Goal: Find specific page/section: Find specific page/section

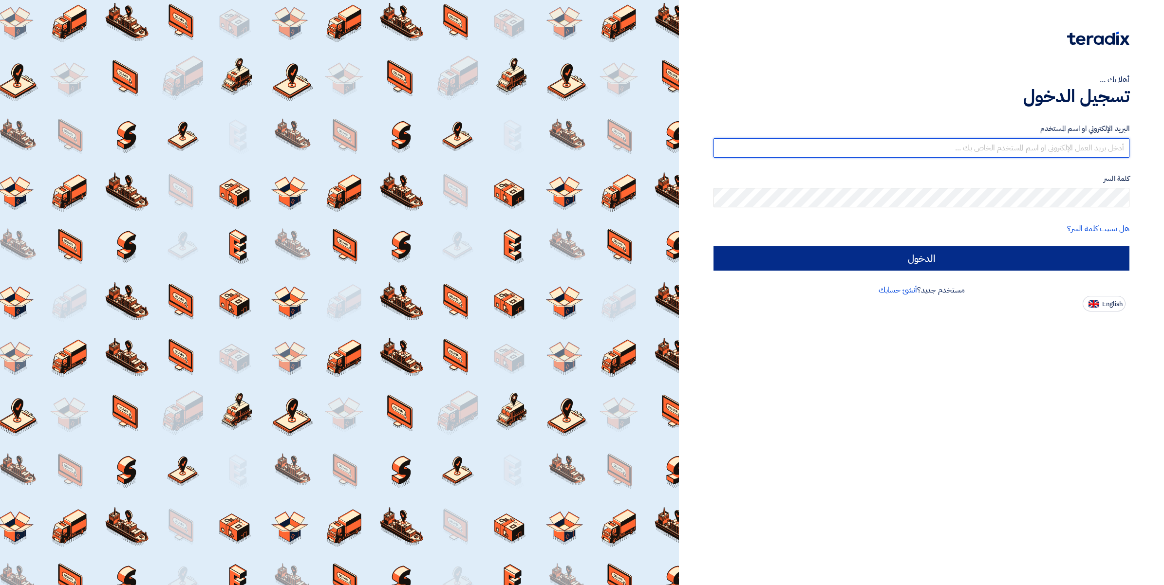
type input "[PERSON_NAME][EMAIL_ADDRESS][DOMAIN_NAME]"
click at [927, 254] on input "الدخول" at bounding box center [922, 258] width 416 height 24
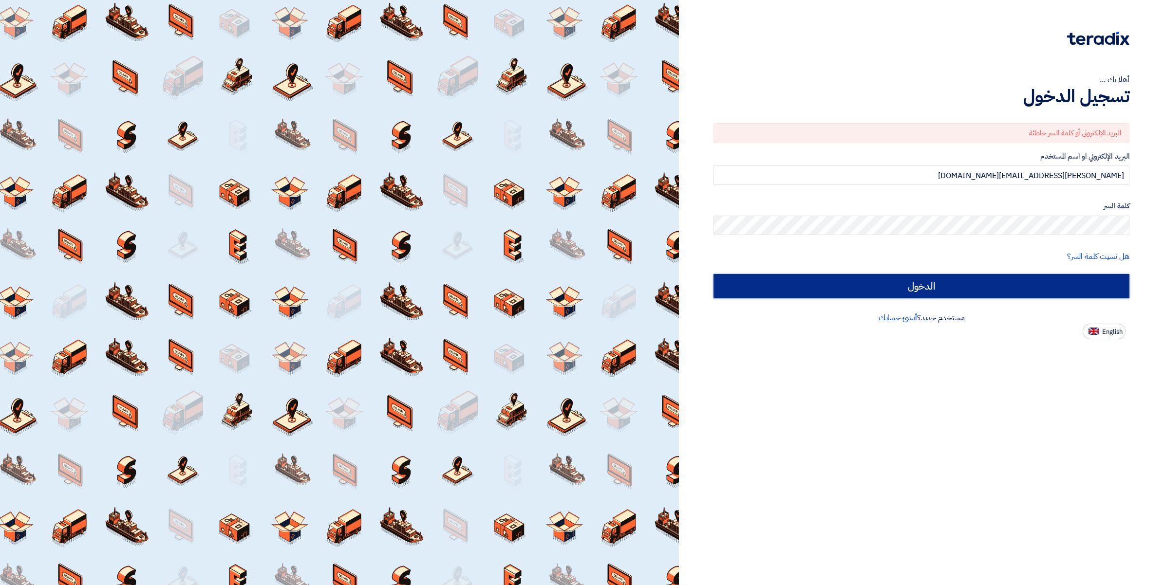
click at [928, 291] on input "الدخول" at bounding box center [922, 286] width 416 height 24
click at [907, 286] on input "الدخول" at bounding box center [922, 286] width 416 height 24
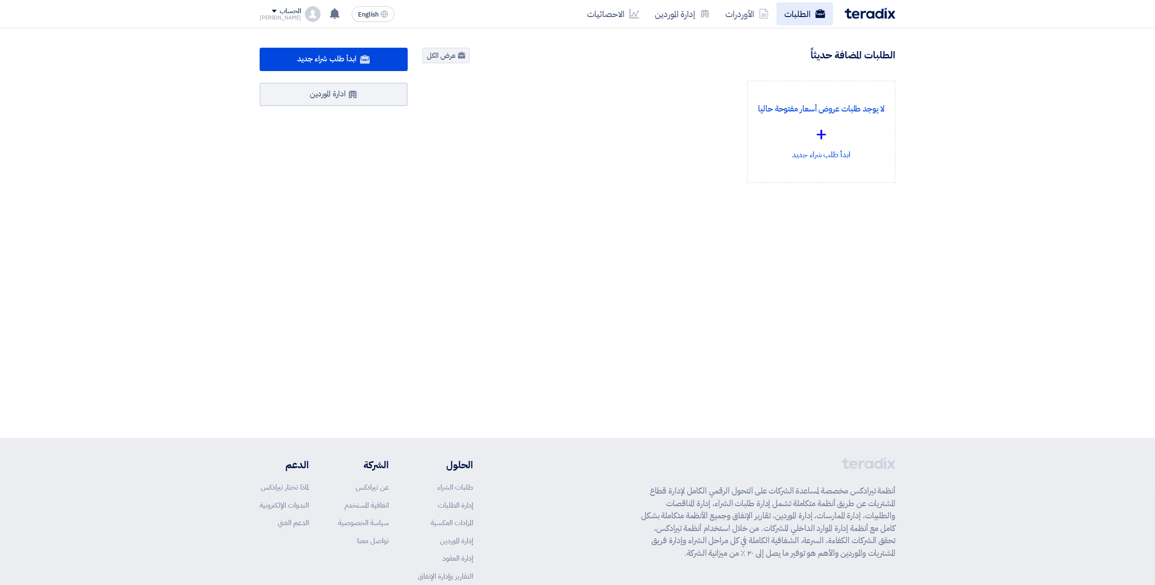
click at [794, 20] on link "الطلبات" at bounding box center [804, 13] width 56 height 23
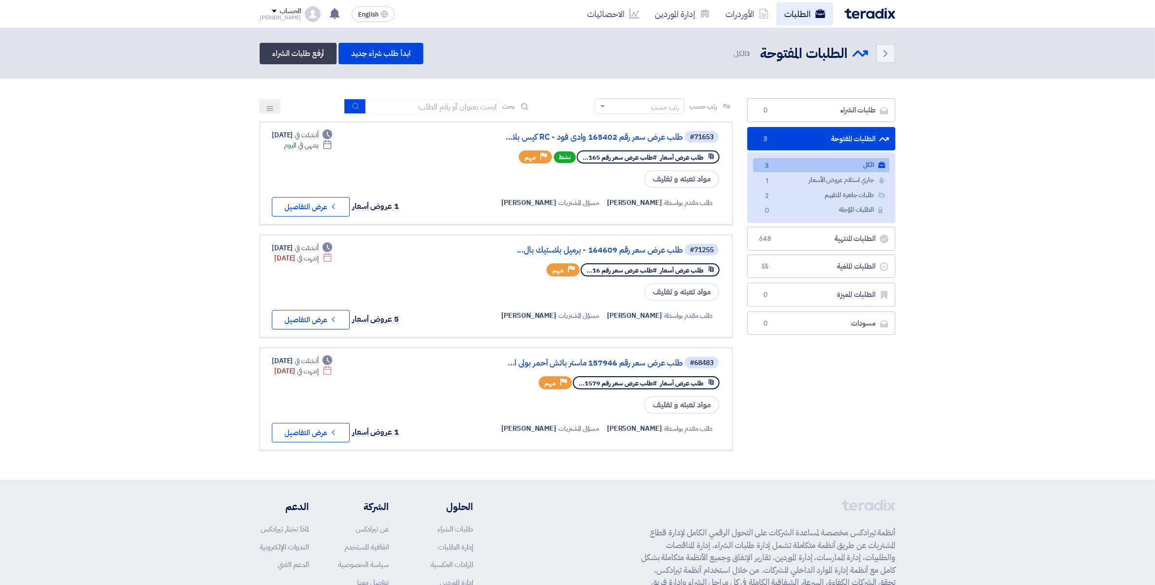
click at [793, 16] on link "الطلبات" at bounding box center [804, 13] width 56 height 23
